Goal: Task Accomplishment & Management: Complete application form

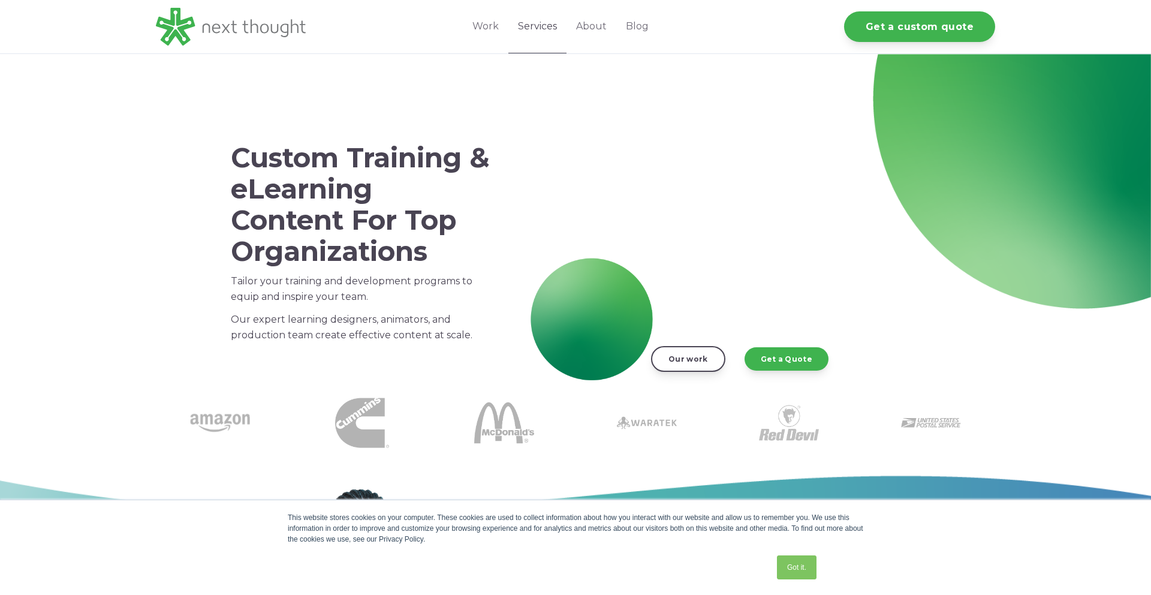
click at [548, 26] on link "Services" at bounding box center [537, 26] width 58 height 53
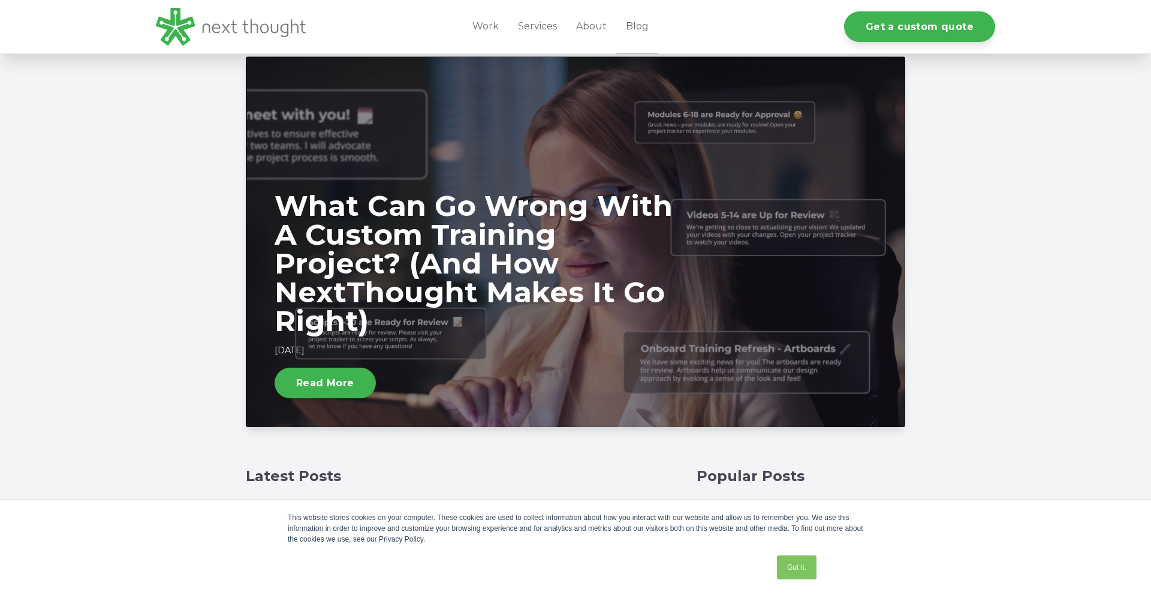
click at [1054, 249] on div "What Can Go Wrong With A Custom Training Project? (And How NextThought Makes It…" at bounding box center [575, 262] width 1151 height 412
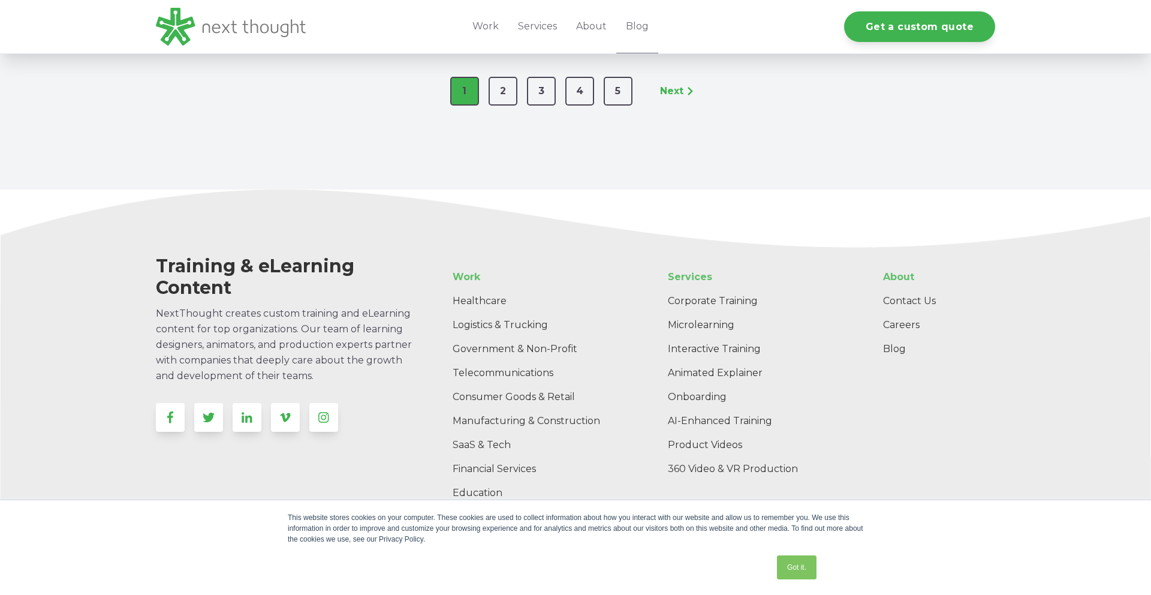
scroll to position [2222, 0]
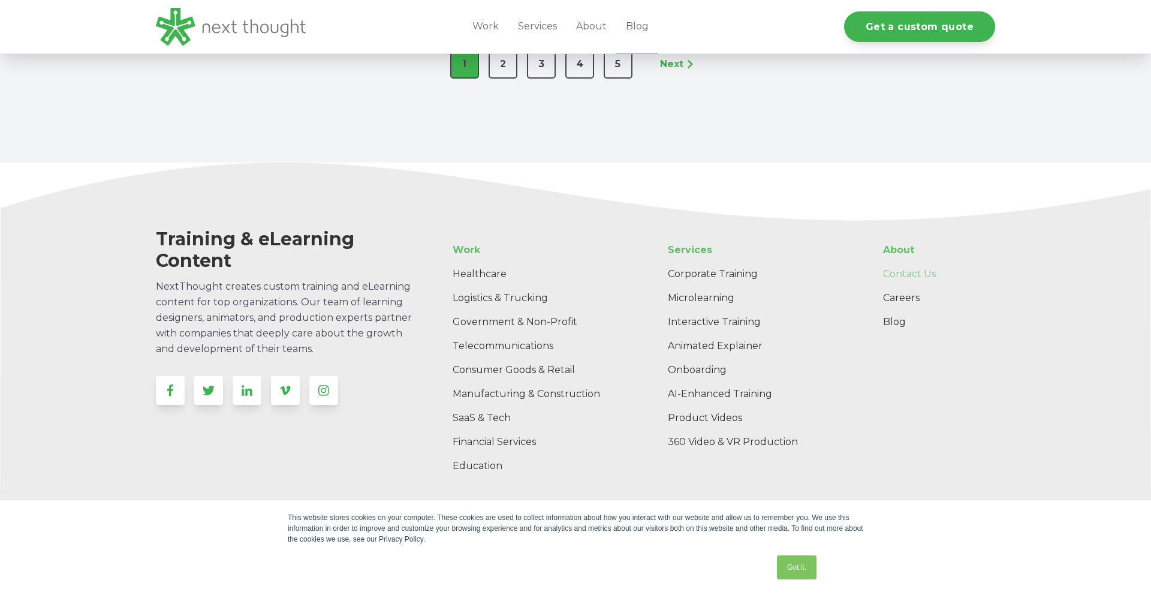
click at [915, 262] on link "Contact Us" at bounding box center [934, 274] width 122 height 24
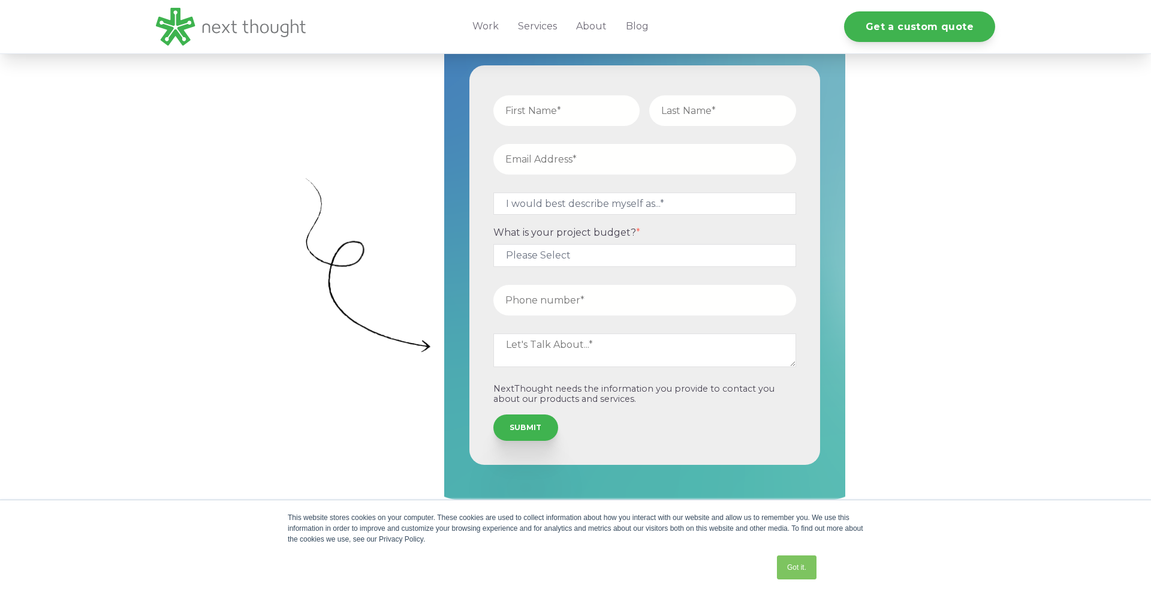
scroll to position [384, 0]
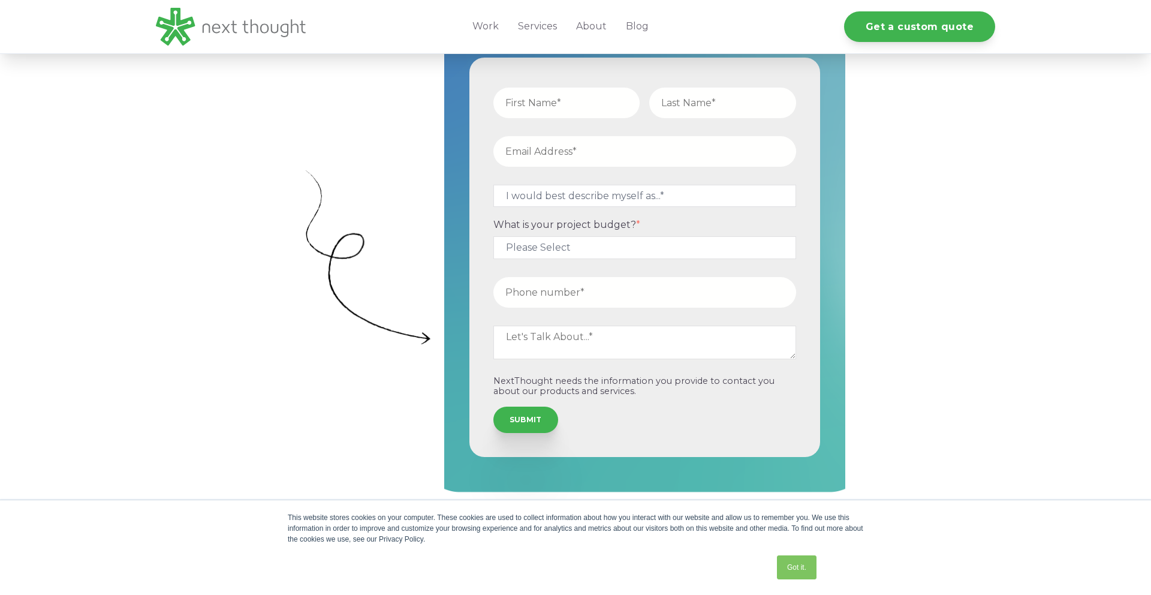
click at [549, 97] on input "text" at bounding box center [566, 103] width 147 height 31
type input "[PERSON_NAME]"
click at [703, 92] on input "text" at bounding box center [722, 103] width 147 height 31
type input "Parekh"
click at [616, 155] on input "email" at bounding box center [644, 151] width 303 height 31
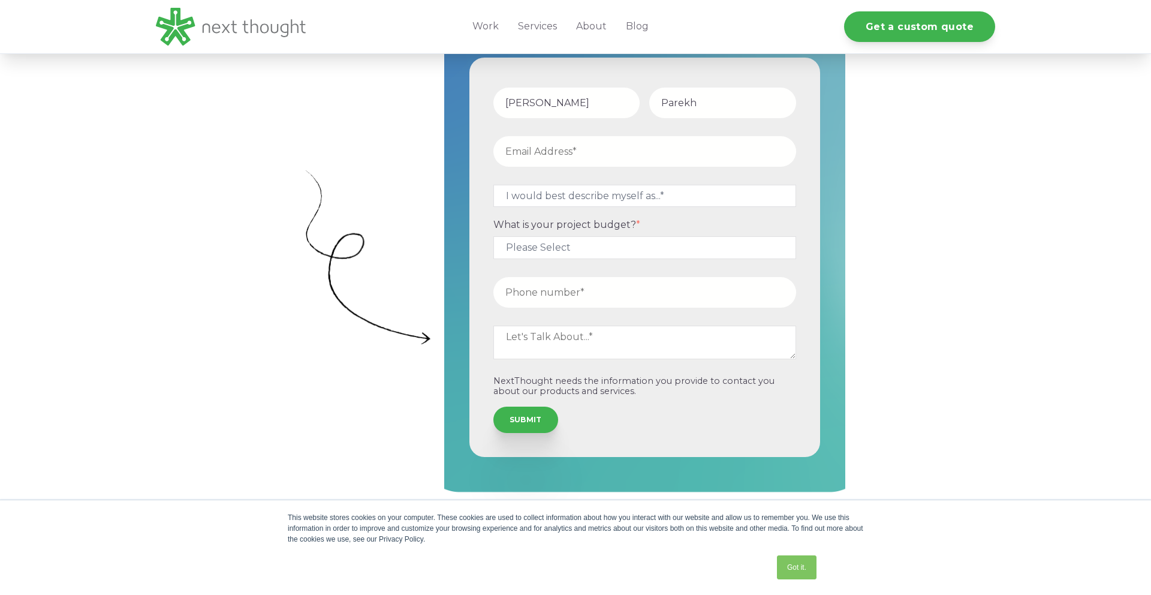
type input "[PERSON_NAME][EMAIL_ADDRESS]"
click at [607, 200] on select "I would best describe myself as...* Other I am an executive or owner of a compa…" at bounding box center [644, 196] width 303 height 22
select select "persona_3"
click at [493, 185] on select "I would best describe myself as...* Other I am an executive or owner of a compa…" at bounding box center [644, 196] width 303 height 22
click at [600, 253] on select "Please Select $5,000 - $15,000 $15,000 - $25,000 $25,000 - $50,000 $50,000+" at bounding box center [644, 247] width 303 height 22
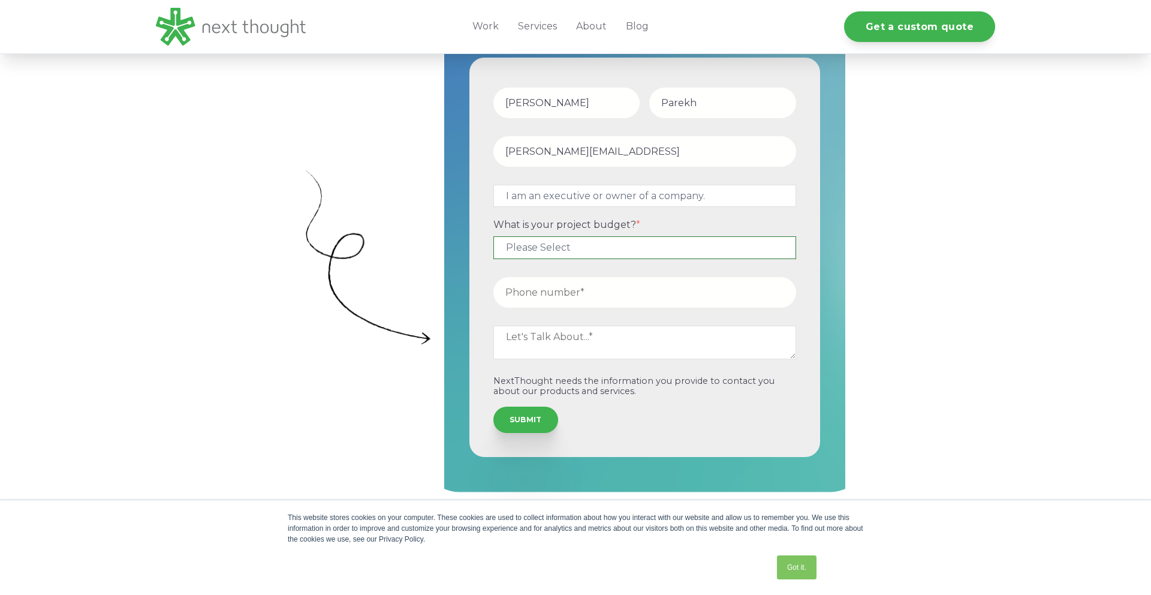
select select "$5,000 - $15,000"
click at [493, 236] on select "Please Select $5,000 - $15,000 $15,000 - $25,000 $25,000 - $50,000 $50,000+" at bounding box center [644, 247] width 303 height 22
click at [588, 287] on input "tel" at bounding box center [644, 292] width 303 height 31
type input "6462151231"
click at [578, 346] on textarea at bounding box center [644, 342] width 303 height 34
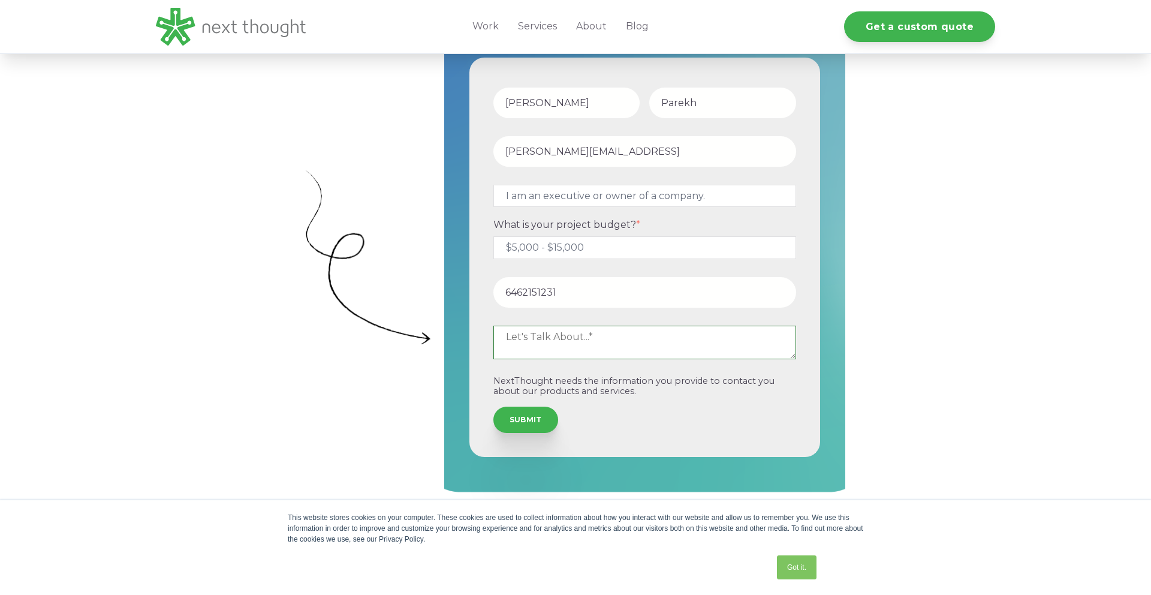
paste textarea "Hello, We are looking to partner with Studio B to faciliate L&D content develop…"
drag, startPoint x: 623, startPoint y: 345, endPoint x: 620, endPoint y: 306, distance: 38.5
click at [620, 306] on form "[PERSON_NAME] [PERSON_NAME][EMAIL_ADDRESS] I would best describe myself as...* …" at bounding box center [645, 257] width 342 height 391
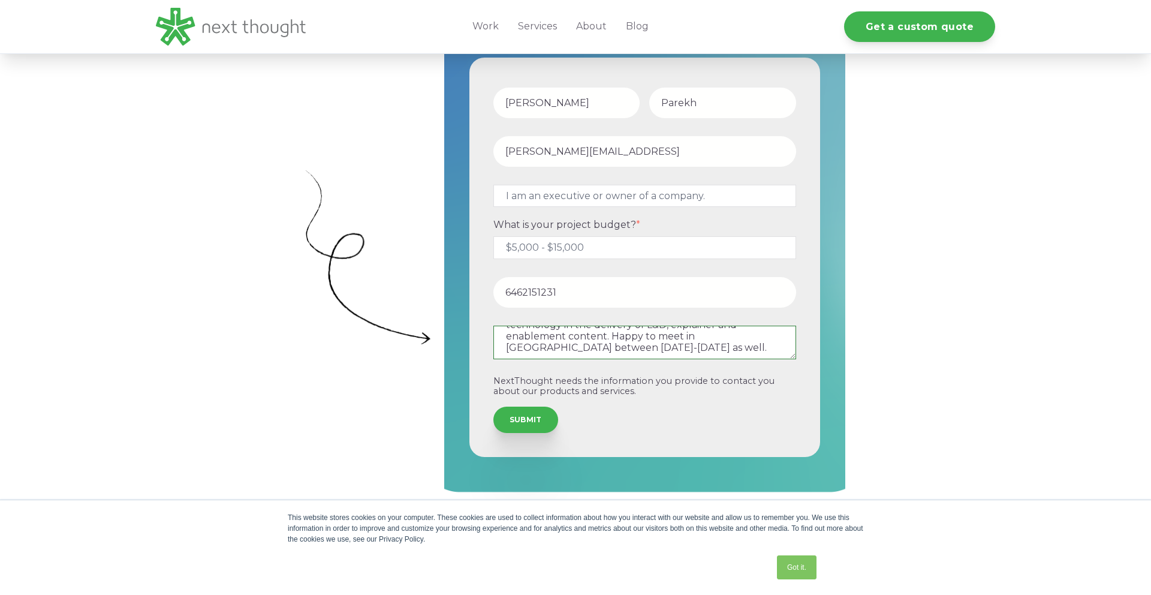
drag, startPoint x: 598, startPoint y: 349, endPoint x: 599, endPoint y: 384, distance: 34.8
click at [599, 384] on form "[PERSON_NAME] [PERSON_NAME][EMAIL_ADDRESS] I would best describe myself as...* …" at bounding box center [645, 257] width 342 height 391
click at [612, 334] on textarea "Hello, We are looking to partner with Studio B to faciliate L&D content develop…" at bounding box center [644, 342] width 303 height 34
drag, startPoint x: 612, startPoint y: 334, endPoint x: 658, endPoint y: 353, distance: 49.4
click at [658, 353] on textarea "Hello, We are looking to partner with Studio B to faciliate L&D content develop…" at bounding box center [644, 342] width 303 height 34
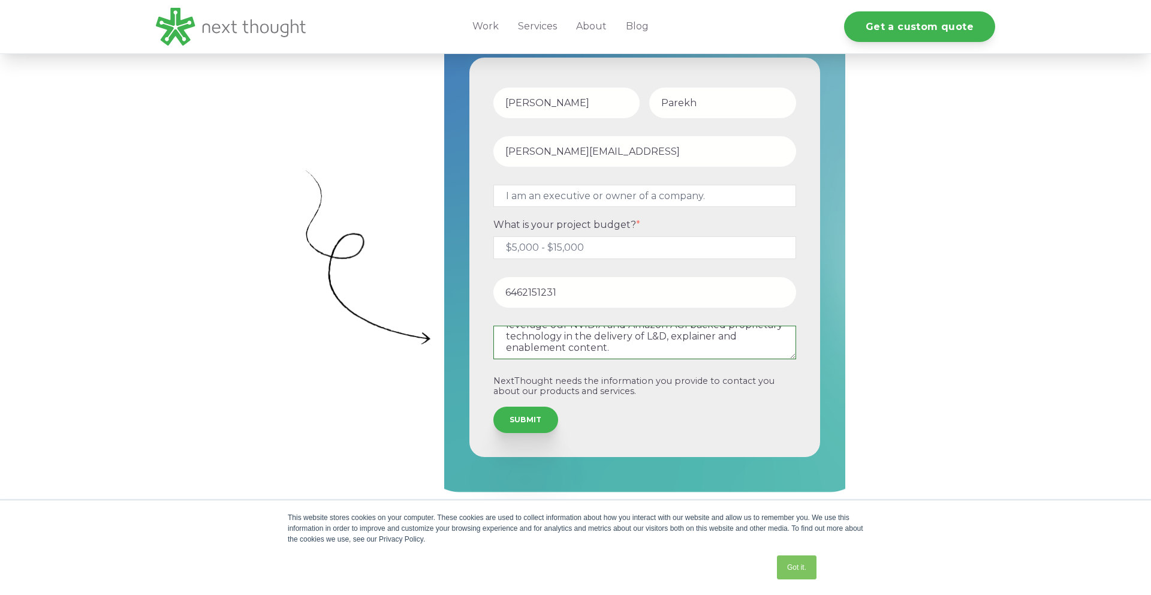
scroll to position [0, 0]
drag, startPoint x: 630, startPoint y: 343, endPoint x: 632, endPoint y: 255, distance: 88.7
click at [632, 255] on form "[PERSON_NAME] [PERSON_NAME][EMAIL_ADDRESS] I would best describe myself as...* …" at bounding box center [645, 257] width 342 height 391
click at [608, 342] on textarea "Hello, We are looking to partner with Studio B to faciliate L&D content develop…" at bounding box center [644, 342] width 303 height 34
drag, startPoint x: 656, startPoint y: 331, endPoint x: 694, endPoint y: 324, distance: 38.4
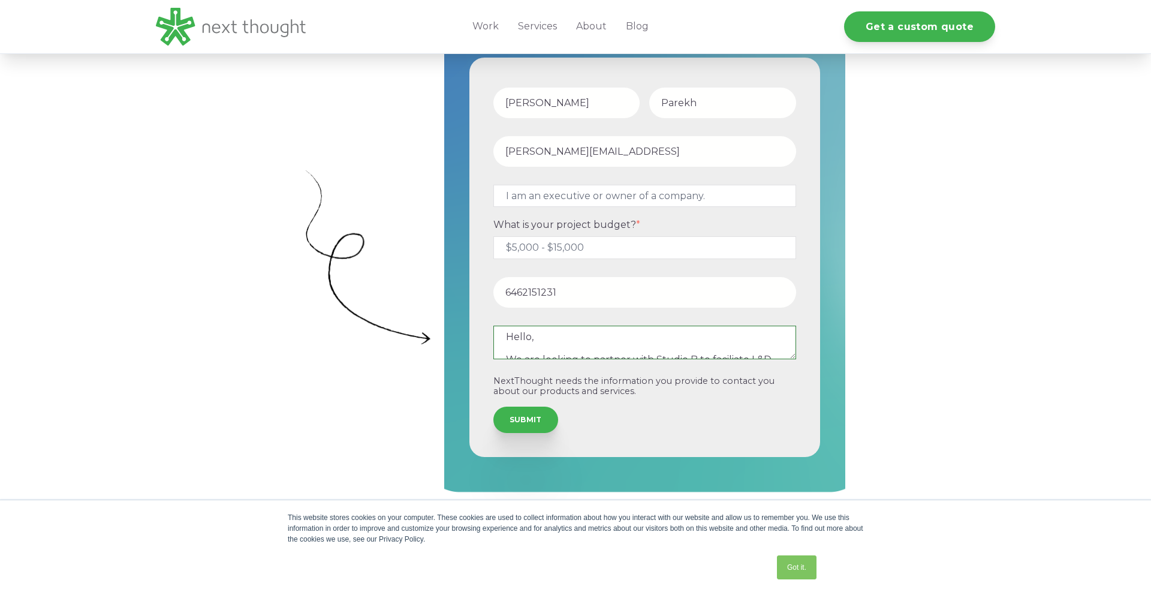
click at [694, 324] on fieldset "Hello, We are looking to partner with Studio B to faciliate L&D content develop…" at bounding box center [645, 347] width 312 height 56
click at [695, 348] on textarea "Hello, We are looking to partner with Studio B to faciliate L&D content develop…" at bounding box center [644, 342] width 303 height 34
click at [695, 360] on div "Hello, We are looking to partner with Studio B to faciliate L&D content develop…" at bounding box center [644, 344] width 303 height 38
click at [648, 354] on textarea "Hello, We are looking to partner with Studio B to faciliate L&D content develop…" at bounding box center [644, 342] width 303 height 34
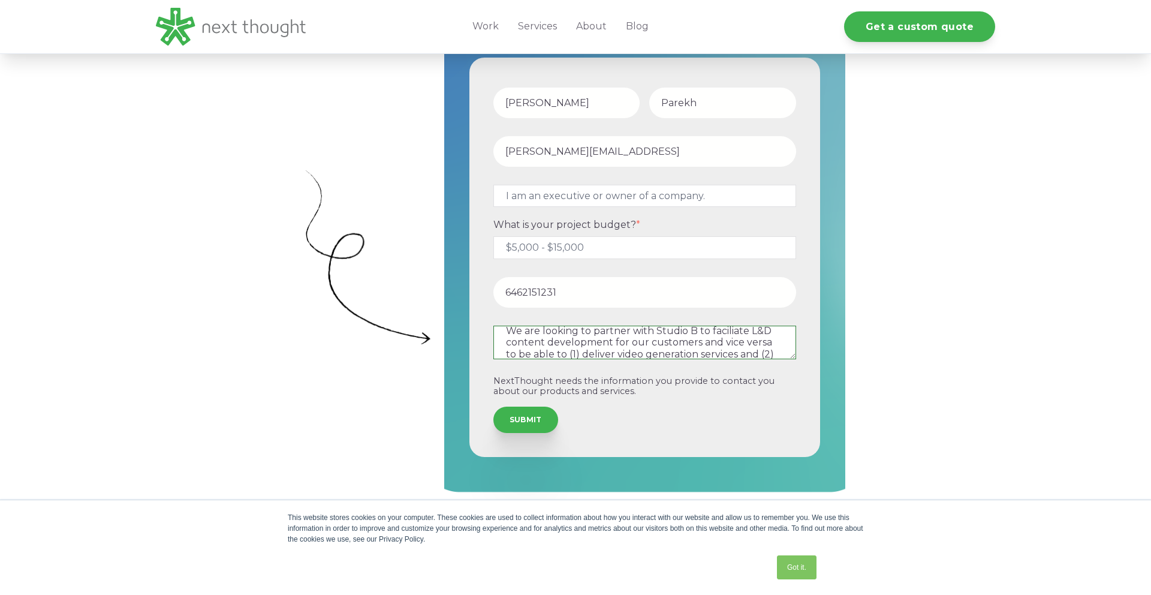
click at [695, 333] on textarea "Hello, We are looking to partner with Studio B to faciliate L&D content develop…" at bounding box center [644, 342] width 303 height 34
type textarea "Hello, We are looking to partner with Next Thought to faciliate L&D content dev…"
click at [529, 421] on input "SUBMIT" at bounding box center [525, 418] width 65 height 26
